Goal: Information Seeking & Learning: Learn about a topic

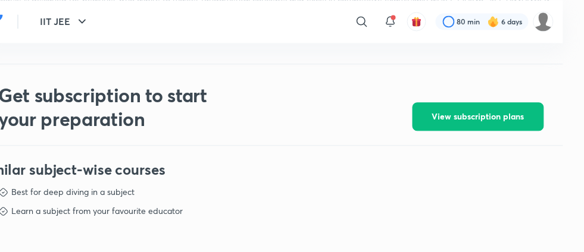
scroll to position [0, 21]
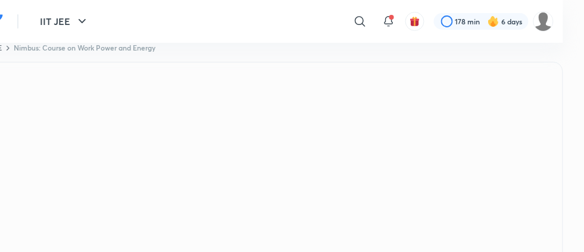
scroll to position [0, 21]
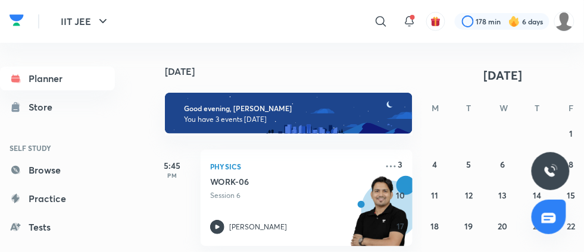
click at [415, 177] on div "August 2025 S M T W T F S 27 28 29 30 31 1 2 3 4 5 6 7 8 9 10 11 12 13 14 15 16…" at bounding box center [502, 182] width 228 height 231
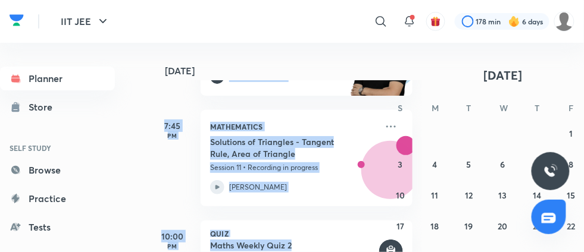
scroll to position [93, 0]
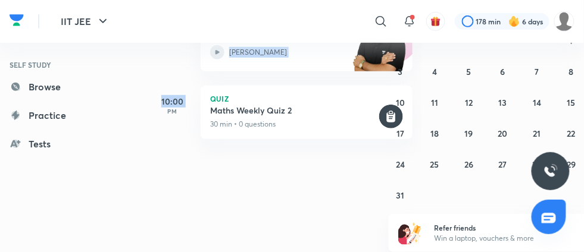
drag, startPoint x: 157, startPoint y: 165, endPoint x: 164, endPoint y: 133, distance: 32.8
click at [164, 133] on div "Today Good evening, Shashwat You have 3 events today 5:45 PM Physics WORK-06 Se…" at bounding box center [284, 54] width 273 height 209
click at [186, 102] on h5 "10:00" at bounding box center [172, 101] width 48 height 12
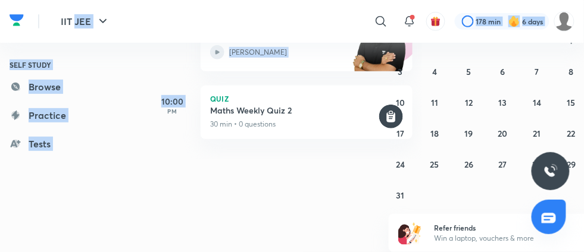
drag, startPoint x: 186, startPoint y: 102, endPoint x: 167, endPoint y: 11, distance: 93.0
click at [167, 11] on div "IIT JEE ​ 178 min 6 days Planner Store SELF STUDY Browse Practice Tests Playlis…" at bounding box center [292, 33] width 584 height 252
click at [171, 69] on div "7:45 PM" at bounding box center [172, 23] width 48 height 96
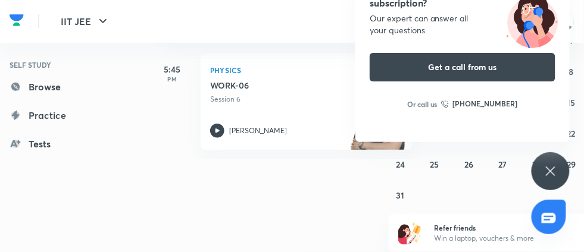
scroll to position [0, 0]
